Goal: Manage account settings

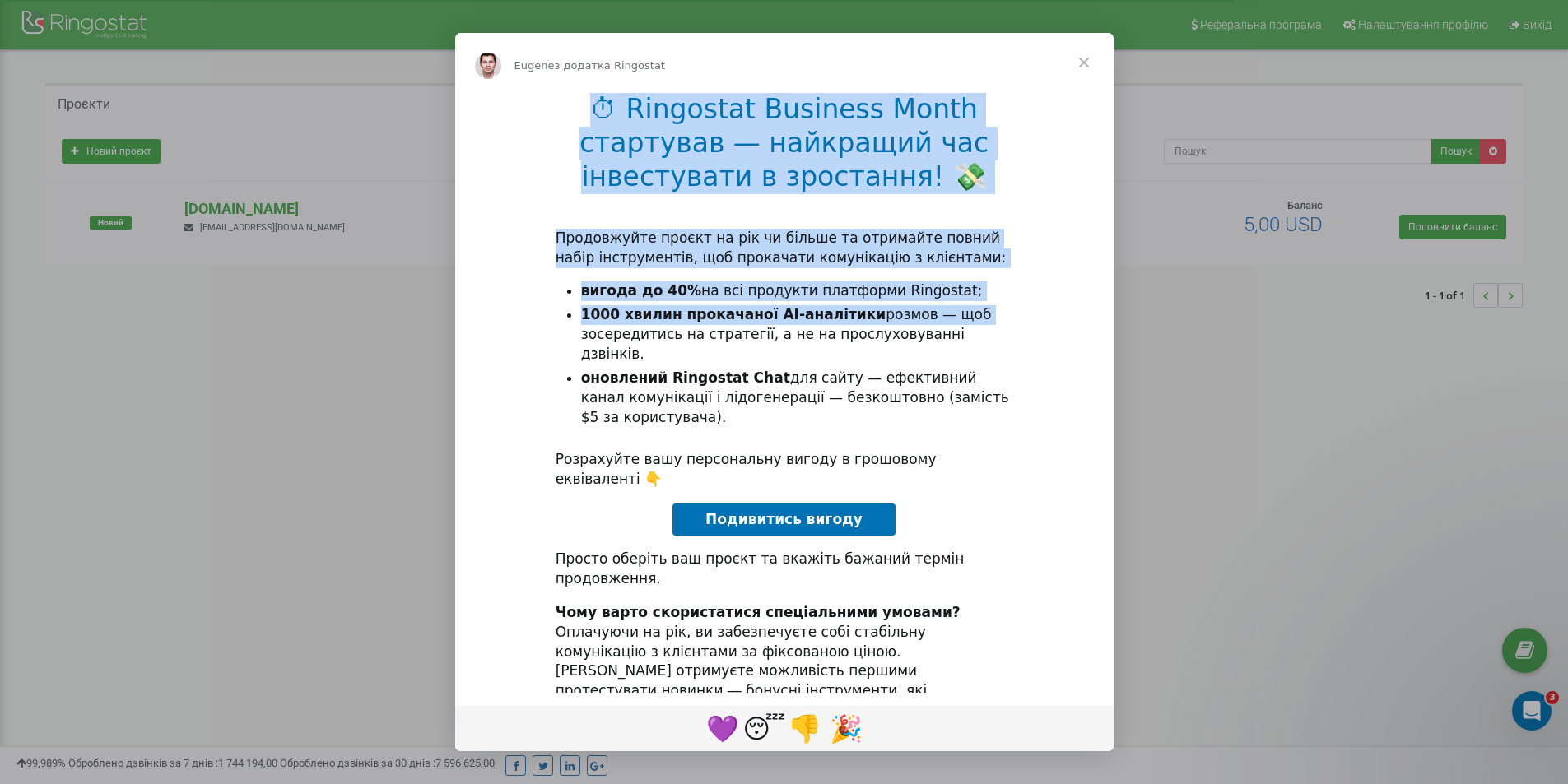
drag, startPoint x: 1082, startPoint y: 64, endPoint x: 1105, endPoint y: 320, distance: 257.0
click at [1105, 320] on div "[PERSON_NAME] з додатка Ringostat ⏱ Ringostat Business Month стартував — найкра…" at bounding box center [784, 392] width 658 height 718
click at [1083, 297] on div "⏱ Ringostat Business Month стартував — найкращий час інвестувати в зростання! 💸…" at bounding box center [784, 438] width 658 height 694
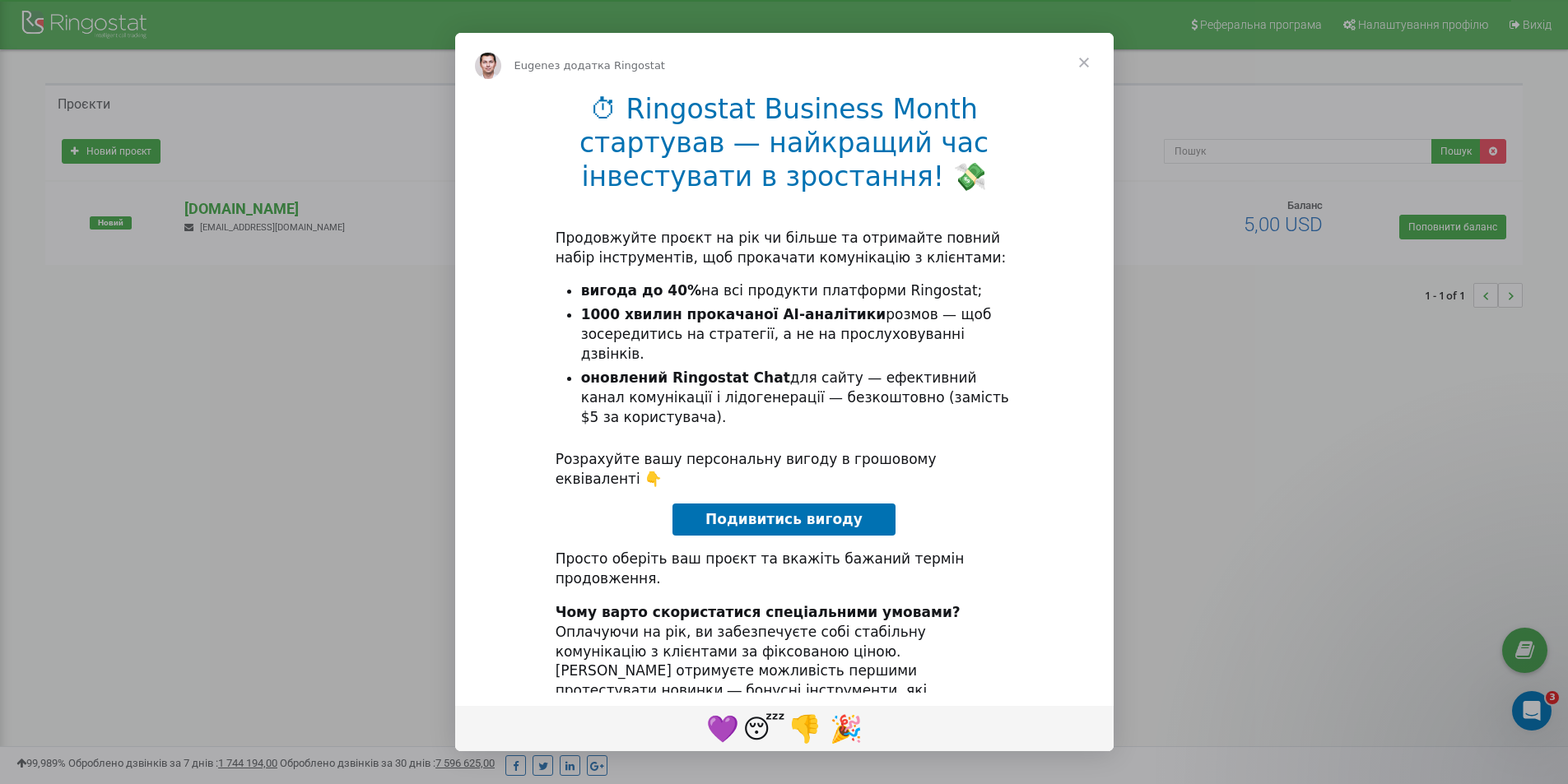
click at [1084, 62] on span "Закрити" at bounding box center [1084, 63] width 60 height 60
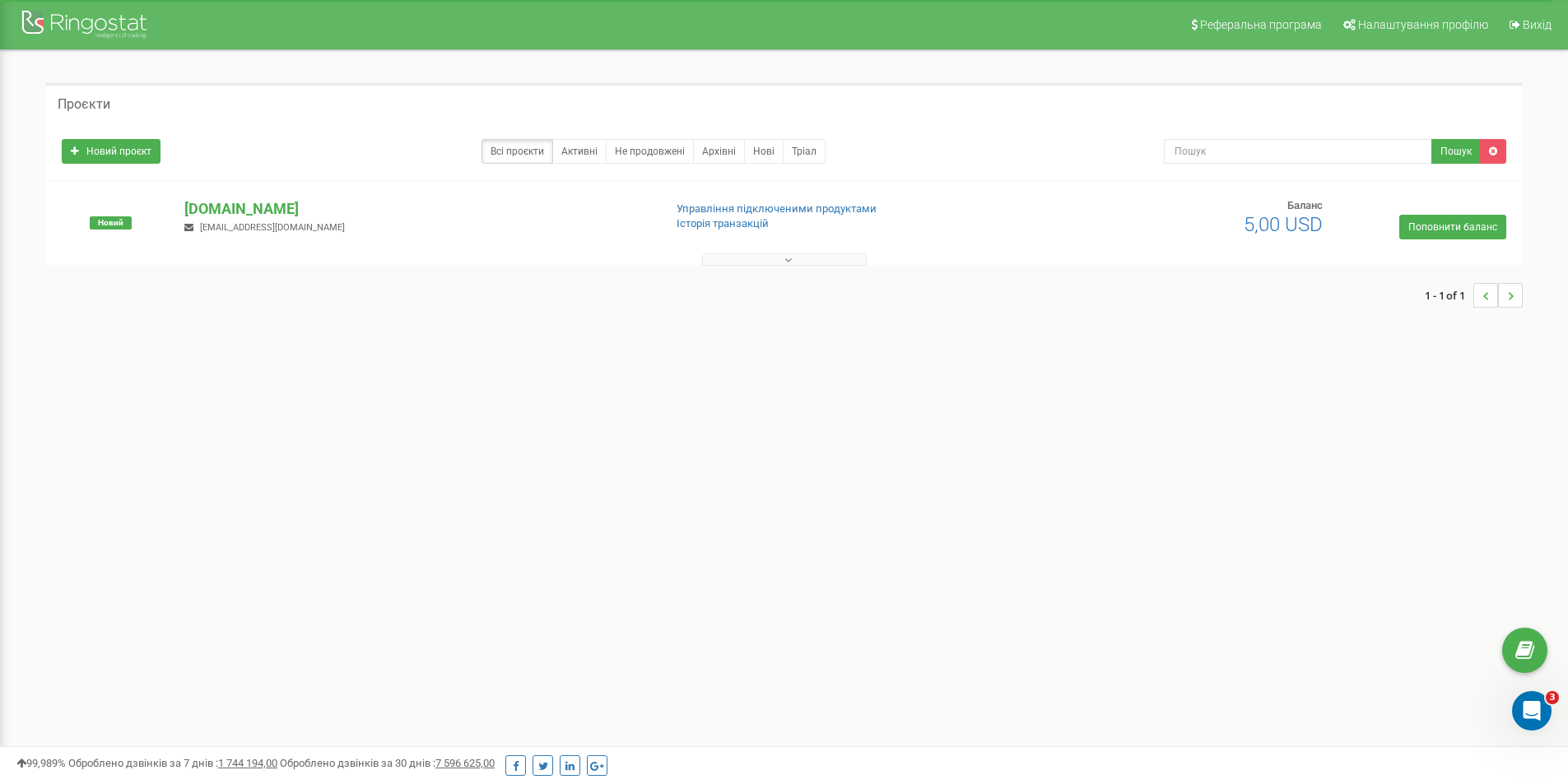
click at [517, 518] on div "Реферальна програма Налаштування профілю Вихід Проєкти Новий проєкт Всі проєкти…" at bounding box center [784, 494] width 1568 height 987
click at [766, 260] on button at bounding box center [784, 260] width 165 height 12
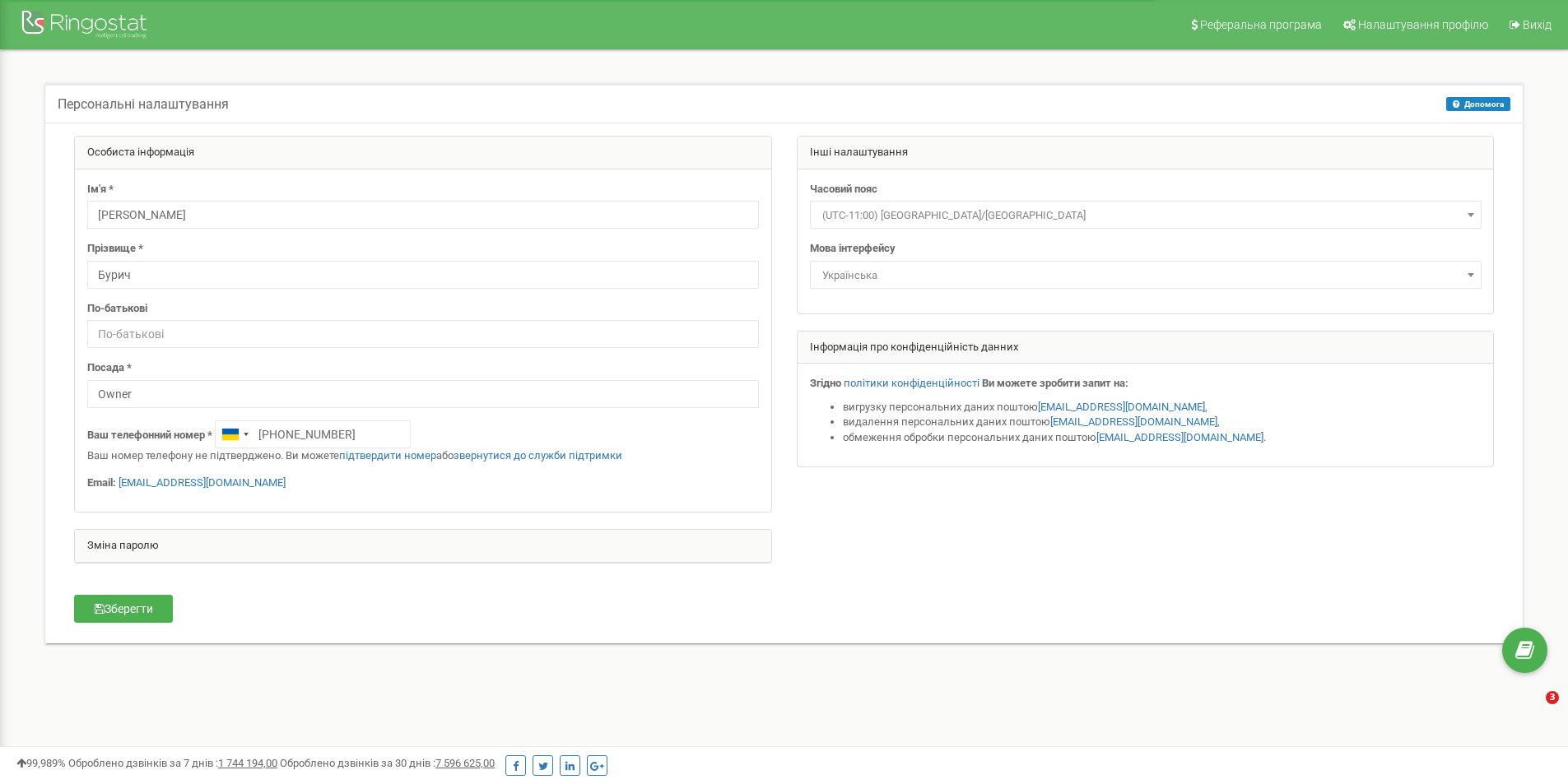
select select "Europe/[GEOGRAPHIC_DATA]"
